Goal: Transaction & Acquisition: Purchase product/service

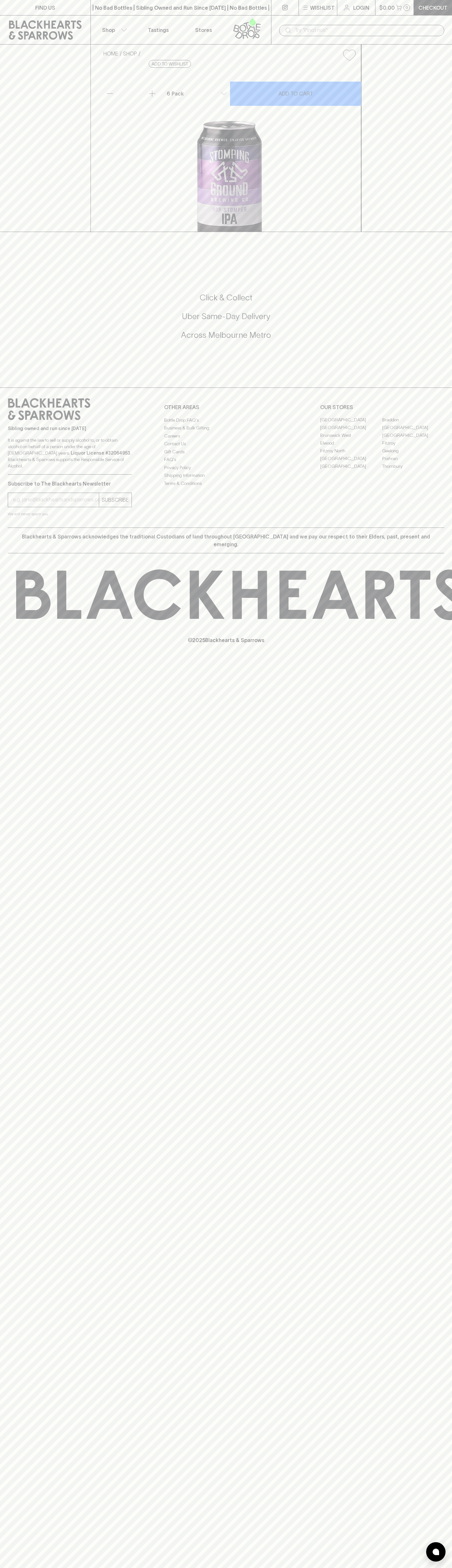
click at [375, 0] on button "$0.00 0" at bounding box center [394, 7] width 38 height 15
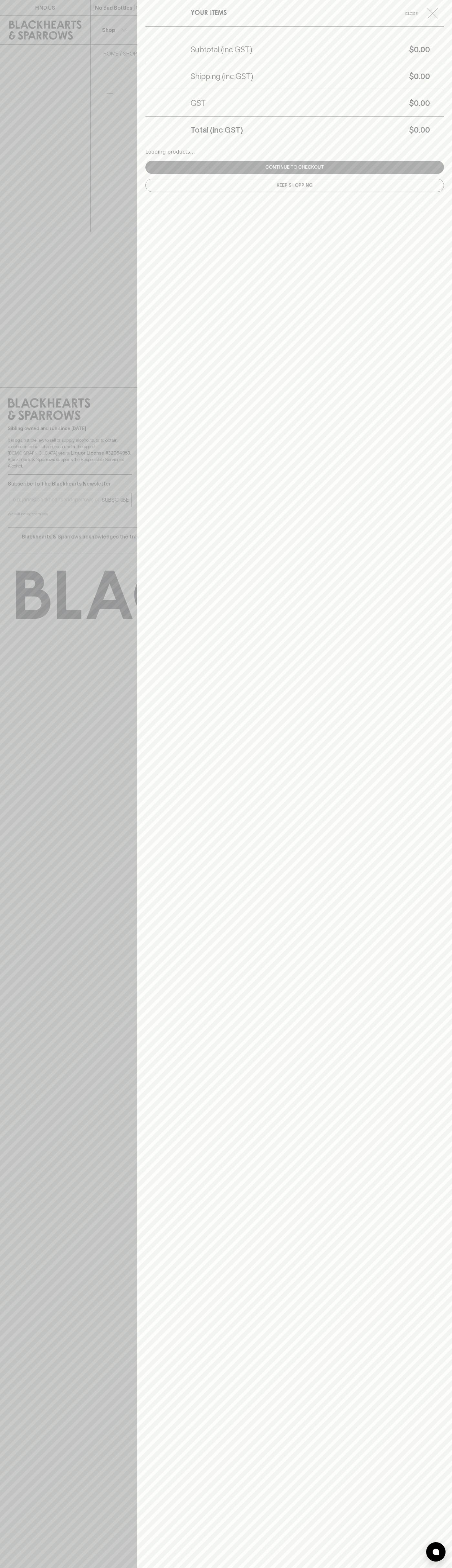
click at [445, 103] on div "YOUR ITEMS Close Subtotal (inc GST) $0.00 Shipping (inc GST) $0.00 GST $0.00 To…" at bounding box center [294, 784] width 314 height 1568
click at [412, 1567] on html "FIND US | No Bad Bottles | Sibling Owned and Run Since [DATE] | No Bad Bottles …" at bounding box center [226, 784] width 452 height 1568
click at [31, 1216] on div at bounding box center [226, 784] width 452 height 1568
